Goal: Book appointment/travel/reservation

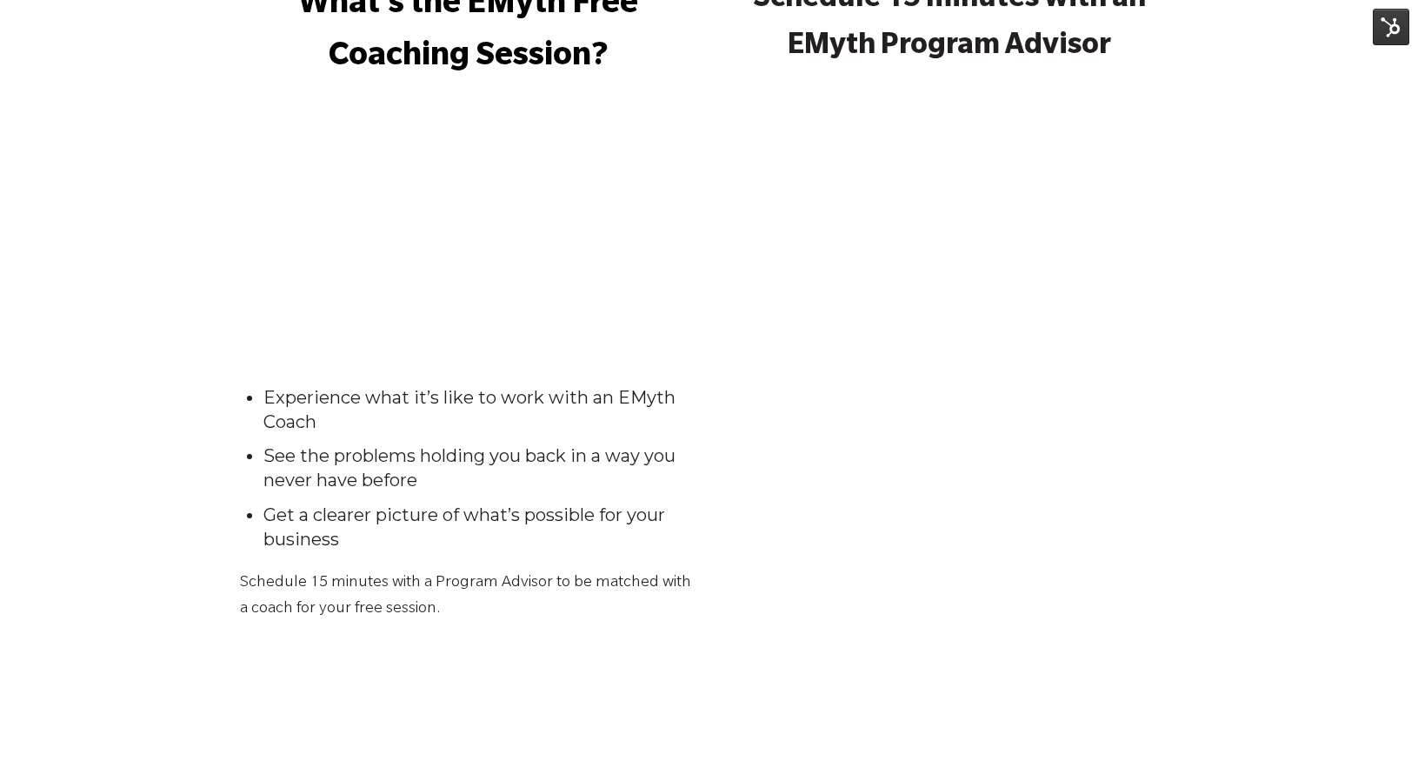
scroll to position [199, 0]
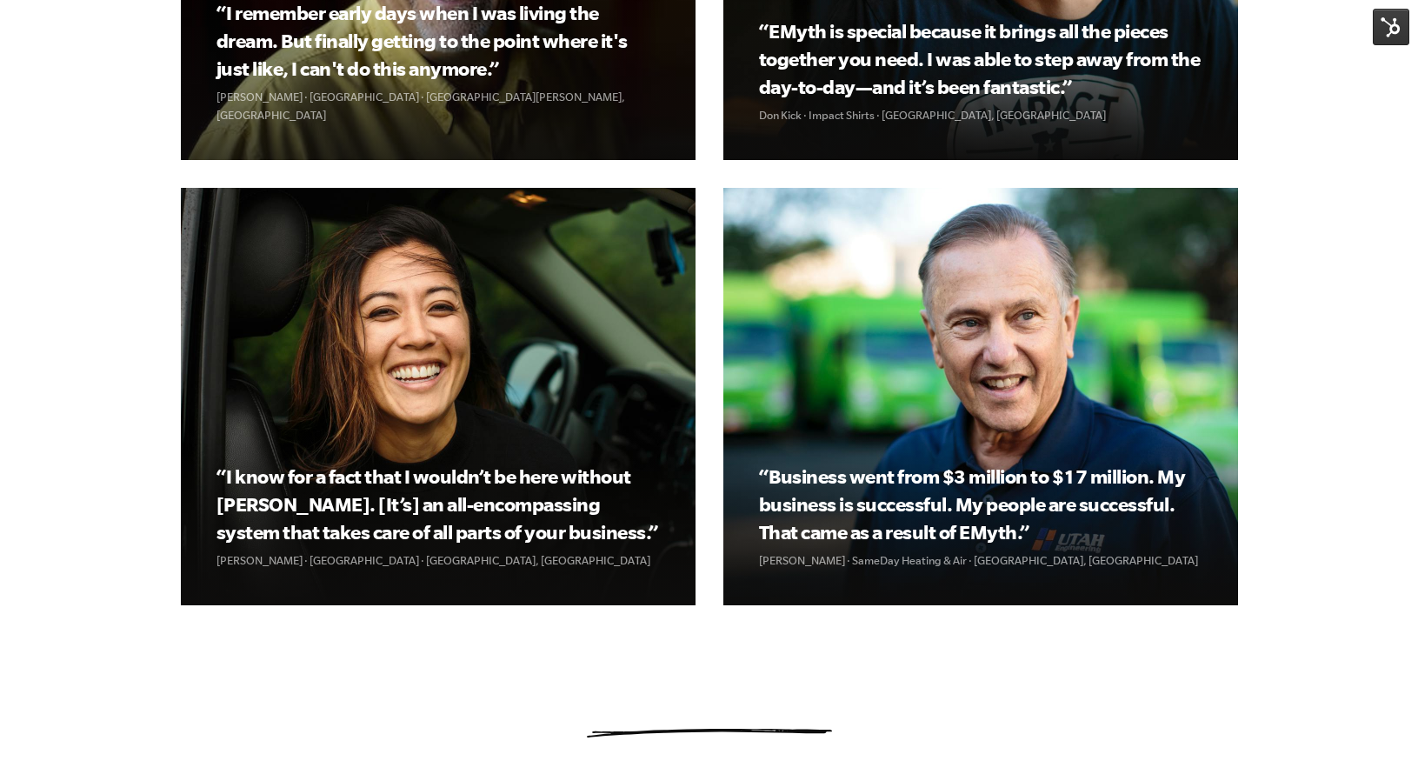
scroll to position [1863, 0]
